Goal: Task Accomplishment & Management: Use online tool/utility

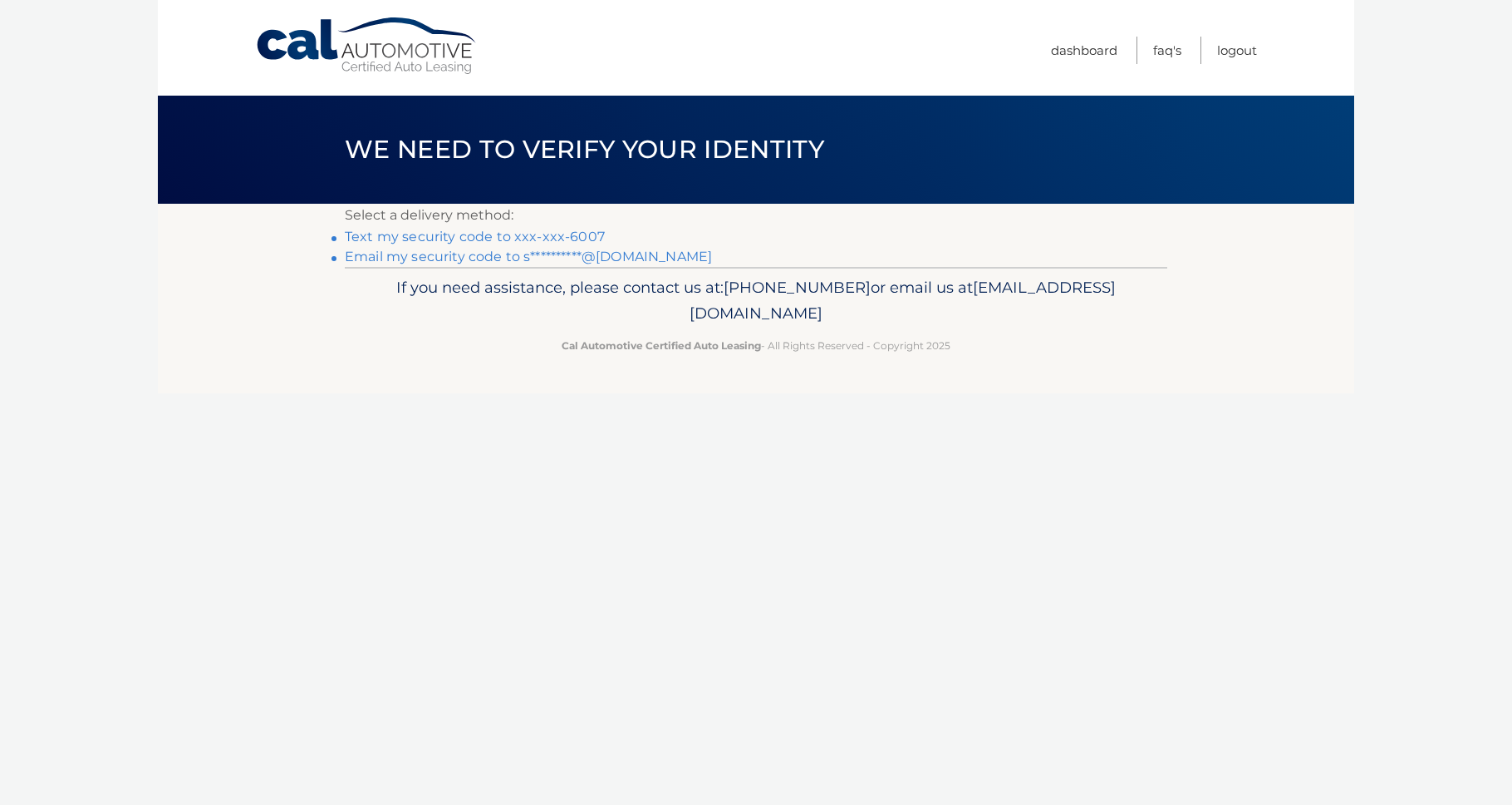
click at [531, 234] on link "Text my security code to xxx-xxx-6007" at bounding box center [474, 236] width 260 height 16
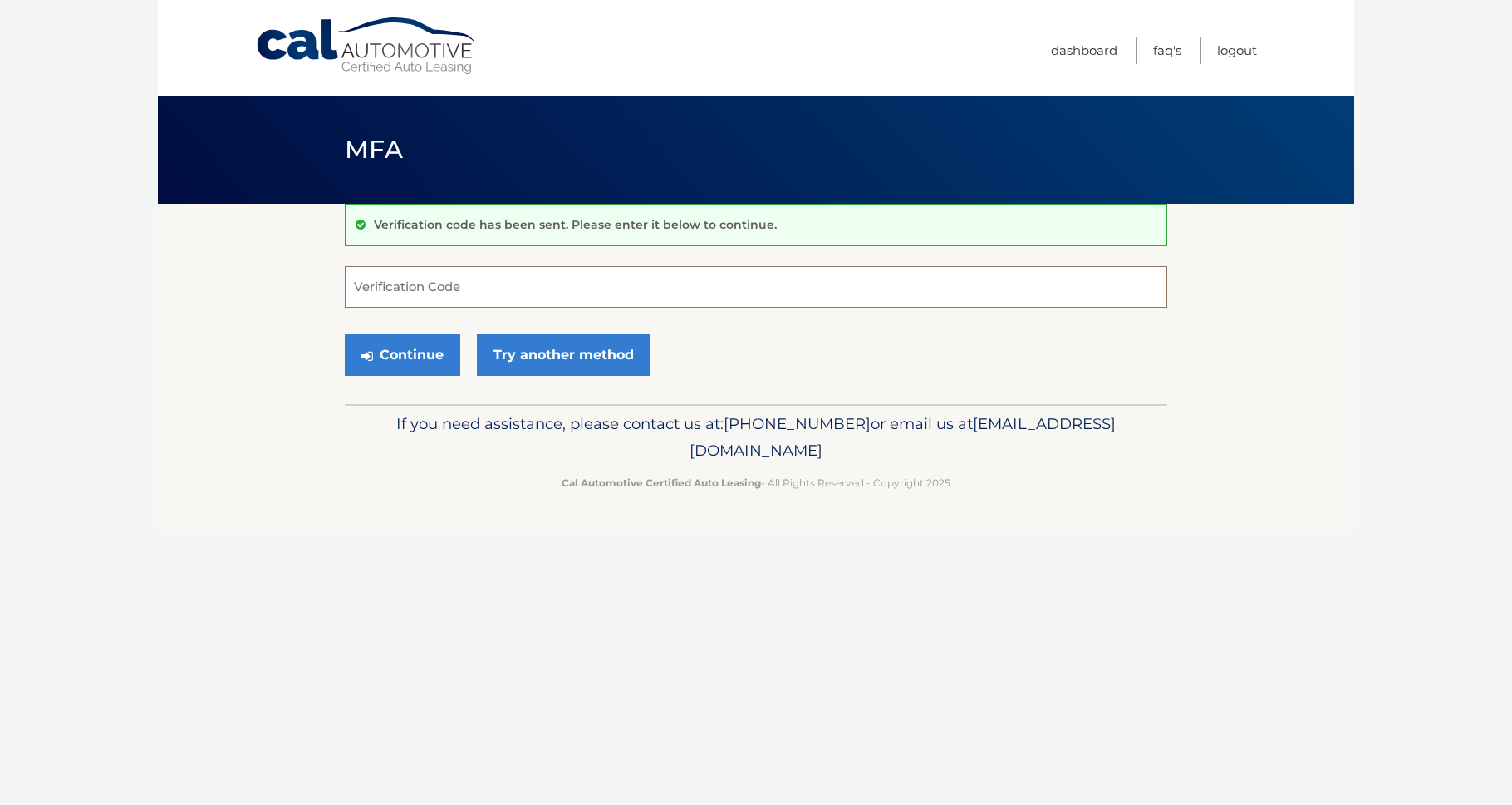
click at [544, 285] on input "Verification Code" at bounding box center [756, 286] width 822 height 42
type input "909940"
click at [397, 349] on button "Continue" at bounding box center [402, 355] width 116 height 42
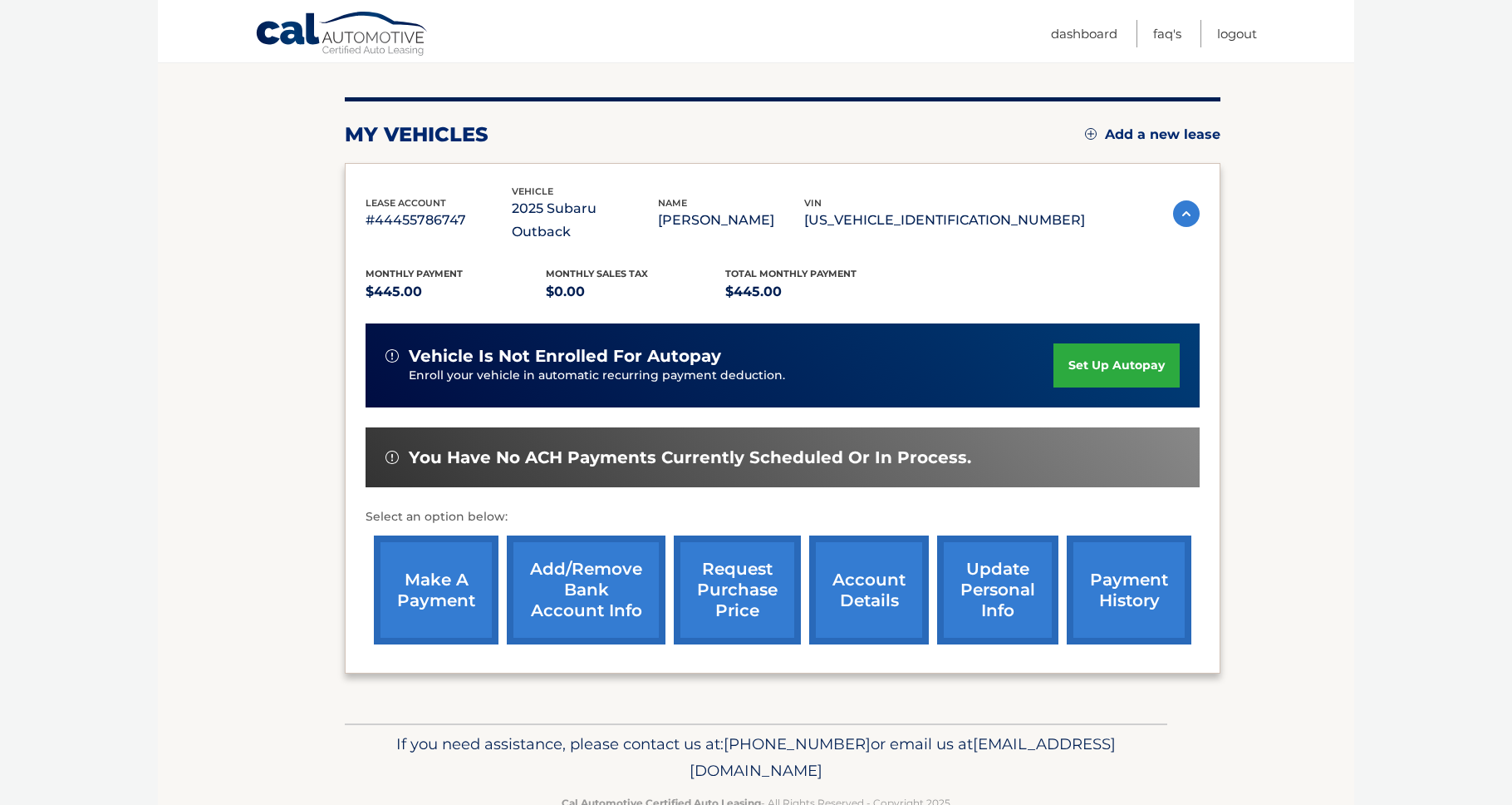
scroll to position [187, 0]
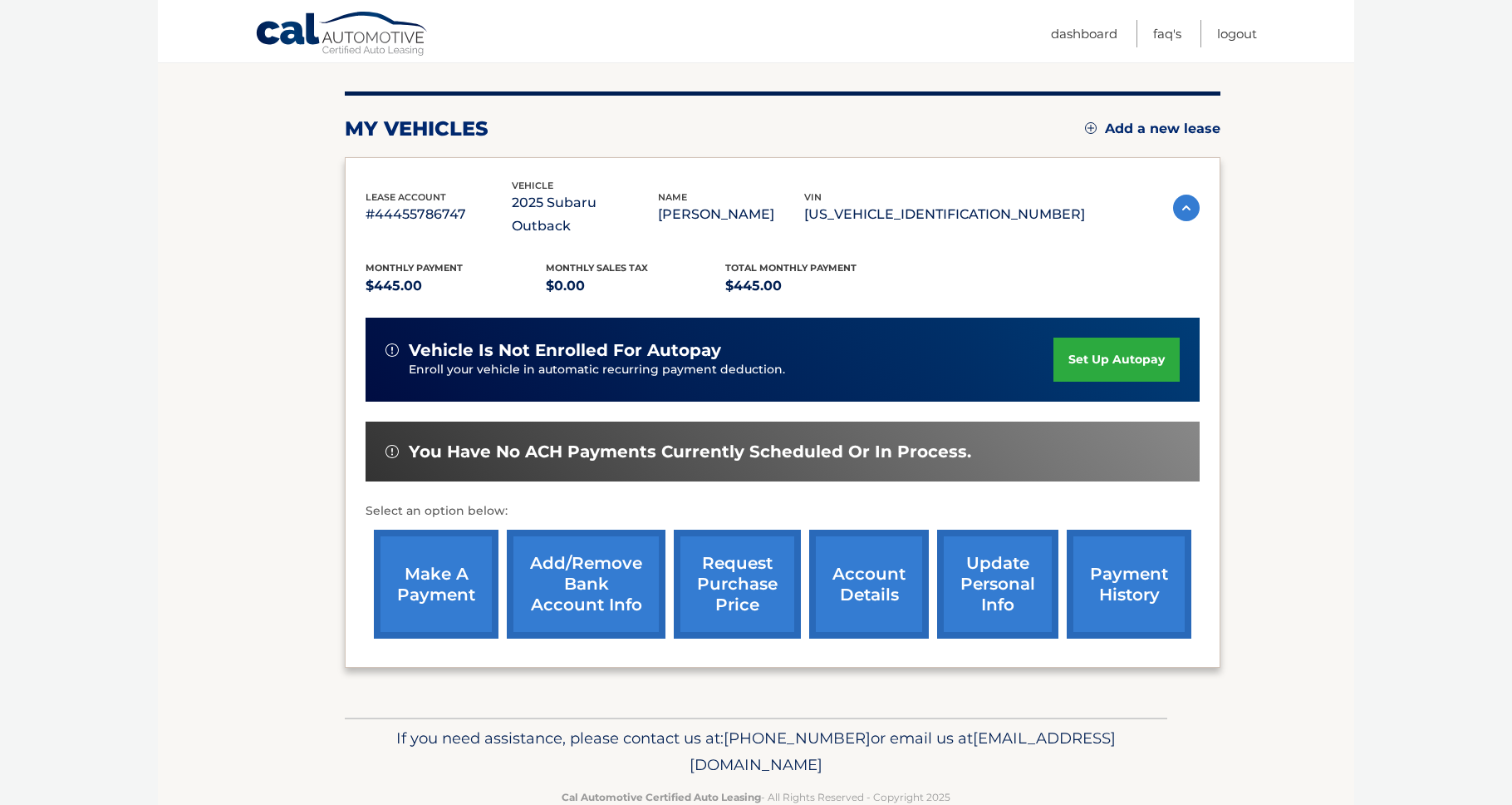
click at [449, 550] on link "make a payment" at bounding box center [436, 585] width 125 height 109
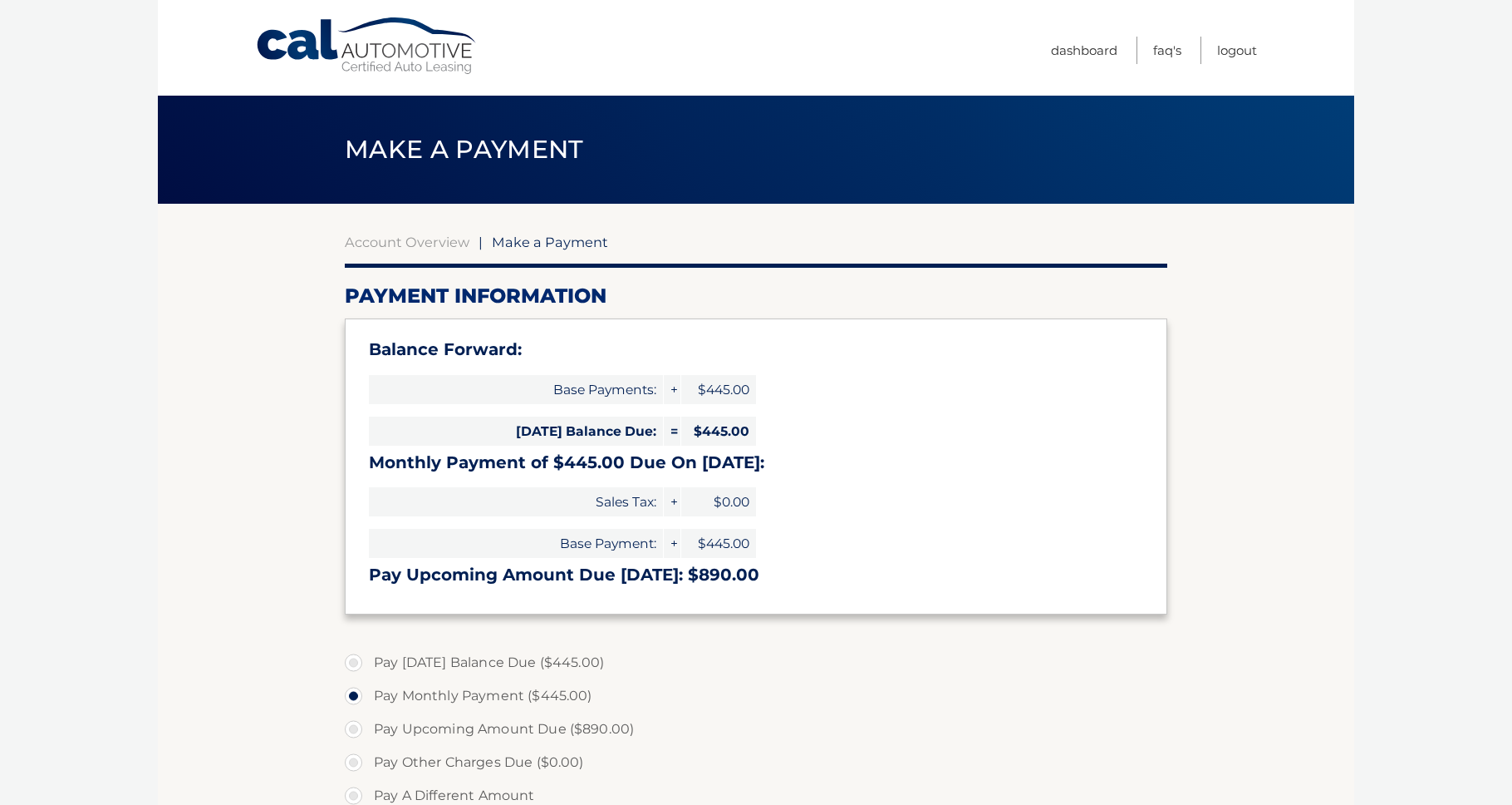
select select "MzgyODNjZDEtYjZhMi00NjI4LTk2YzctNzg4NDEzMmIwMWQ0"
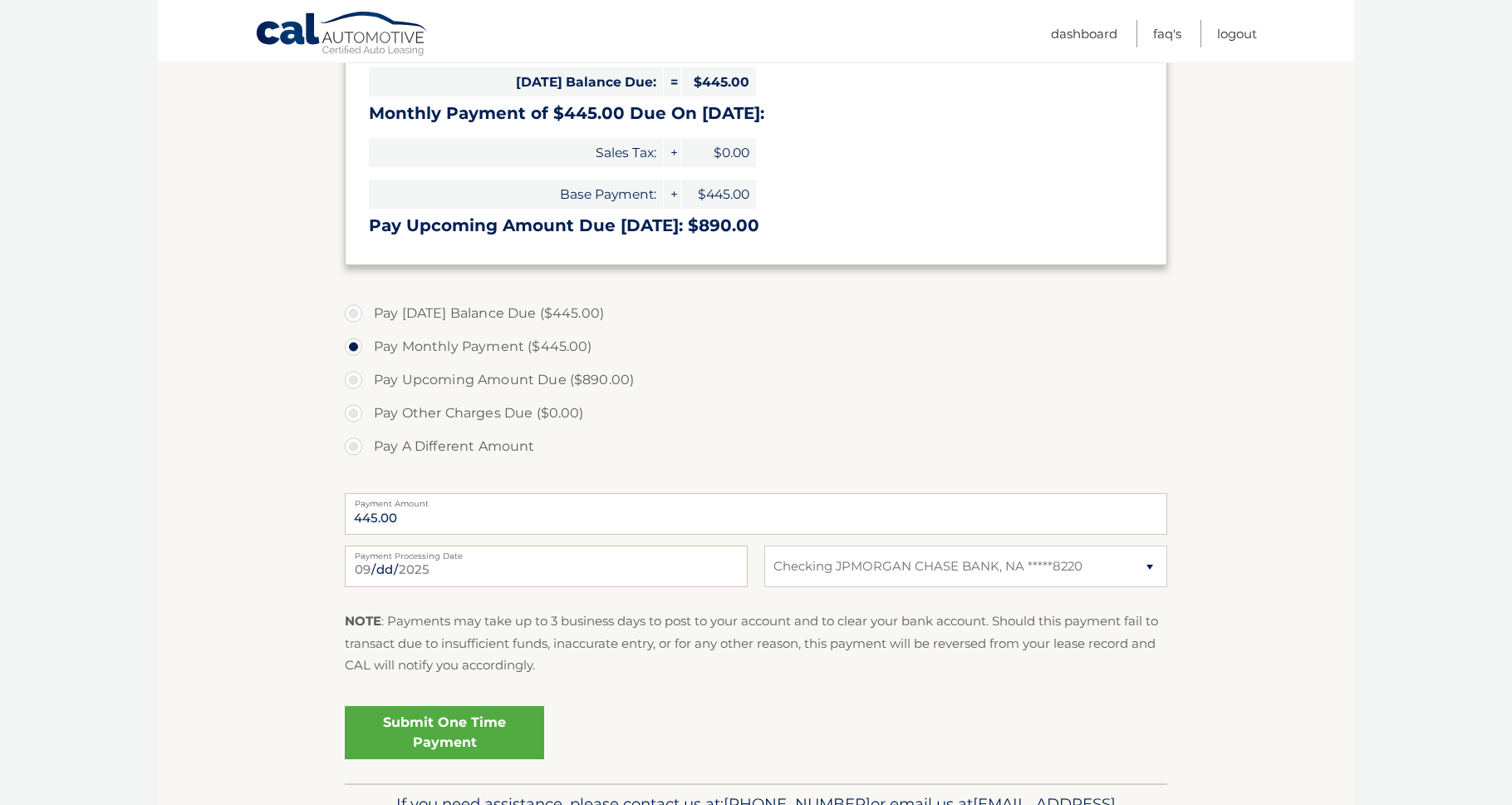
scroll to position [384, 0]
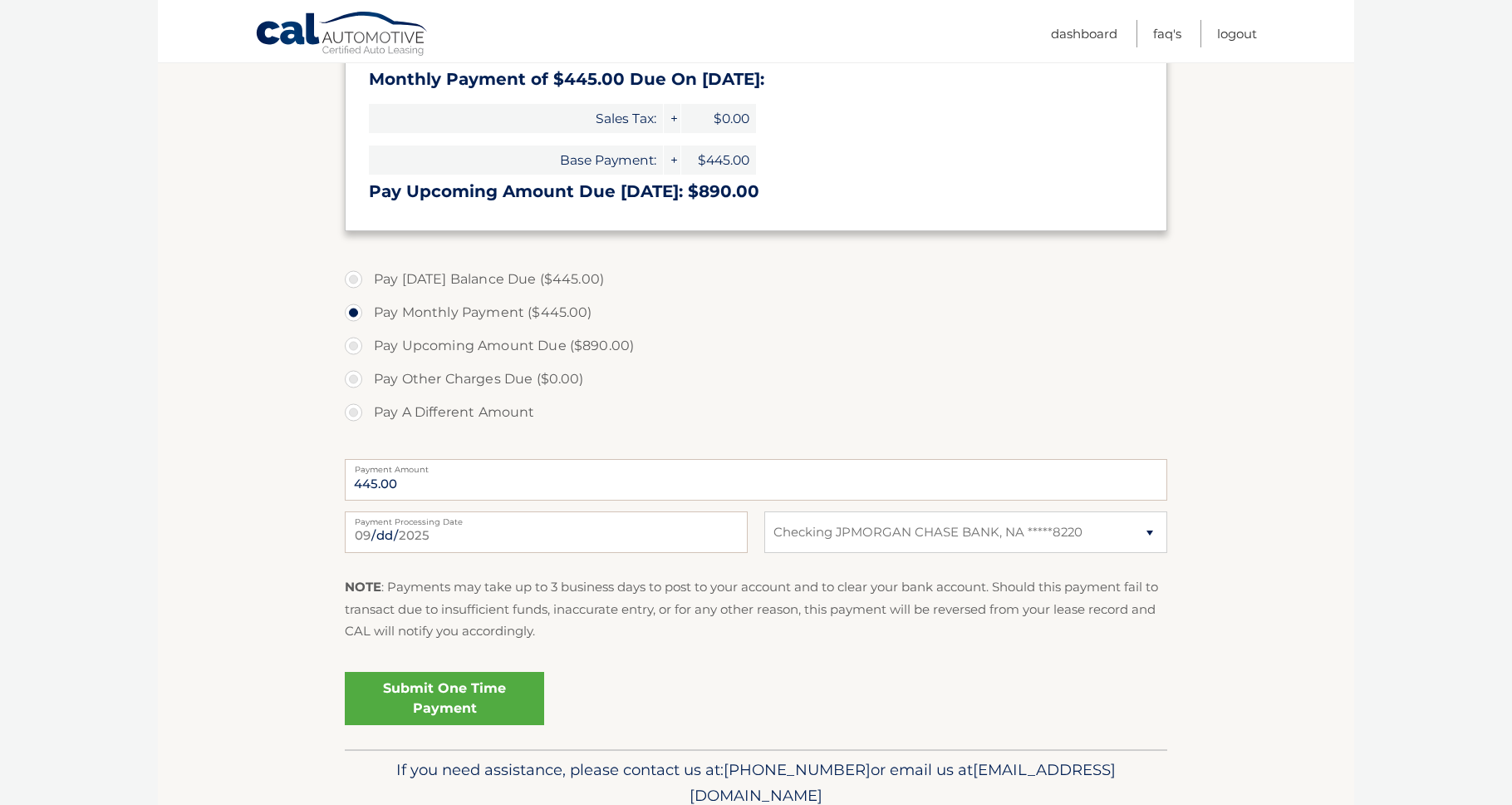
click at [468, 686] on link "Submit One Time Payment" at bounding box center [444, 698] width 199 height 53
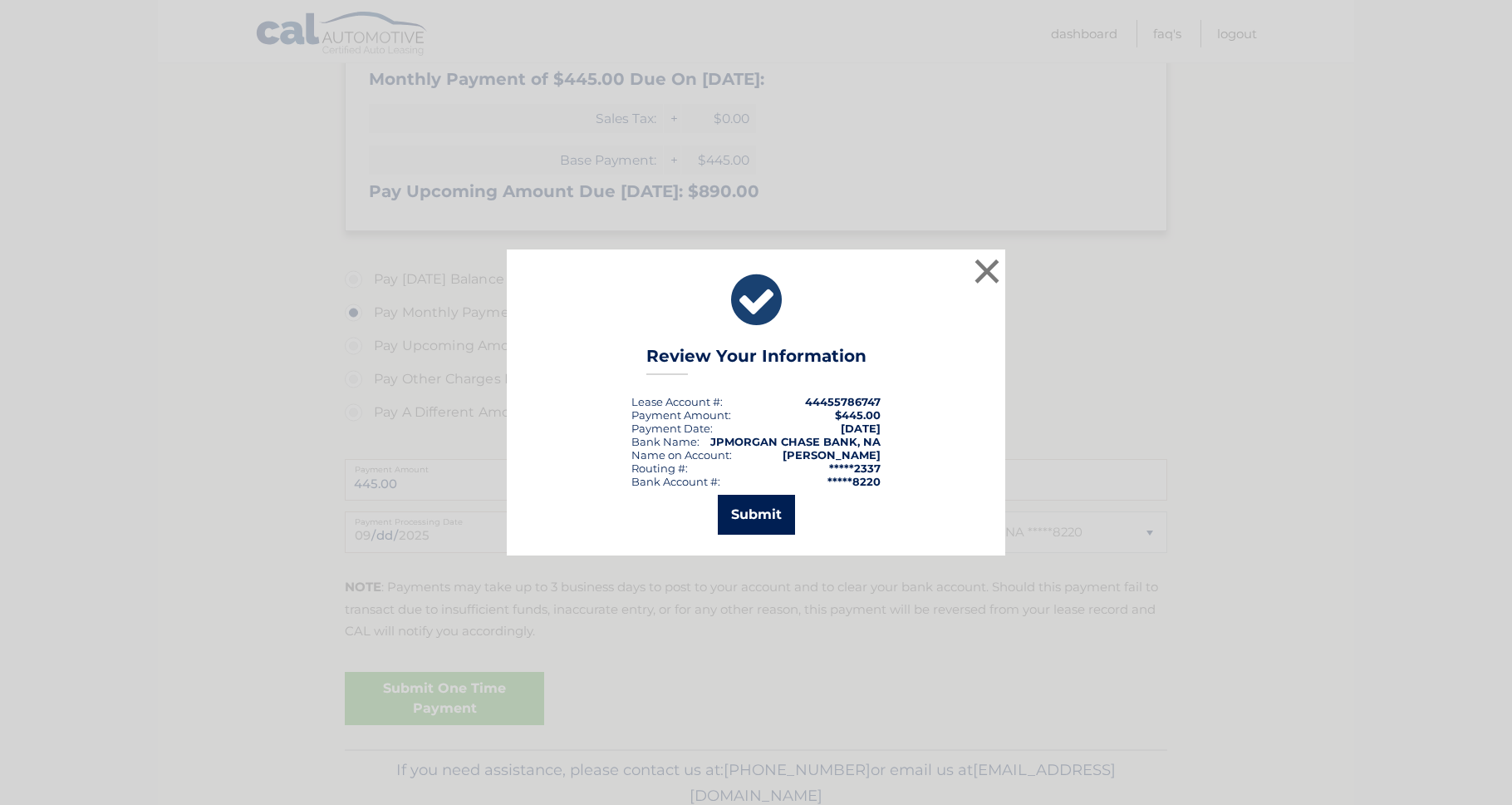
click at [751, 511] on button "Submit" at bounding box center [756, 514] width 77 height 40
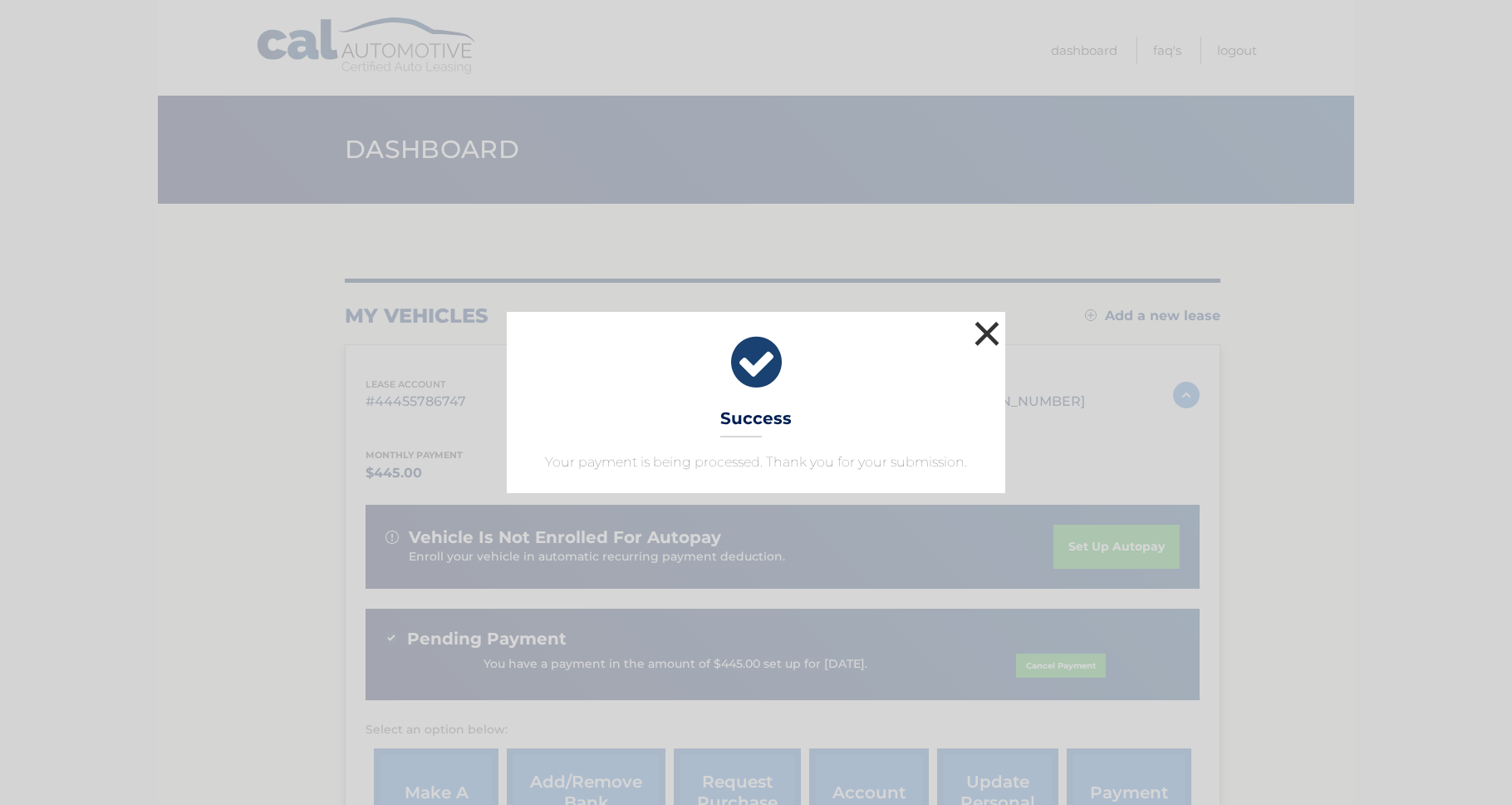
click at [986, 329] on button "×" at bounding box center [987, 333] width 33 height 33
